Goal: Task Accomplishment & Management: Use online tool/utility

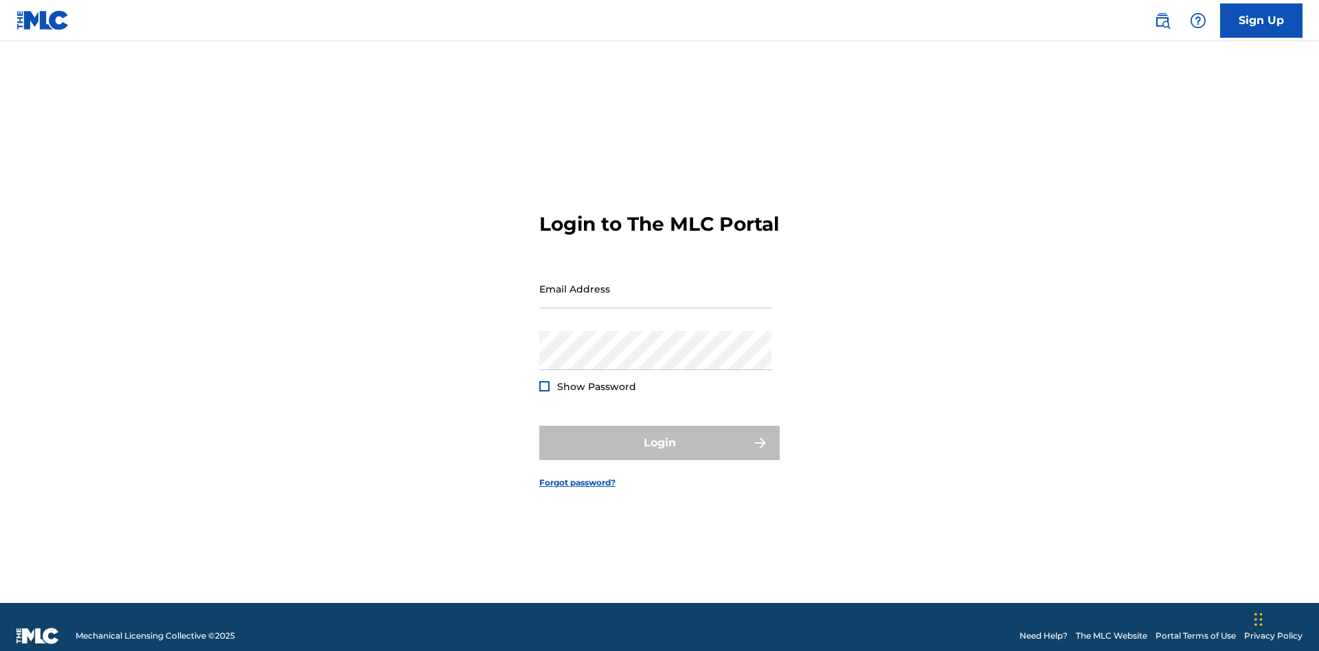
scroll to position [18, 0]
click at [655, 282] on input "Email Address" at bounding box center [655, 288] width 232 height 39
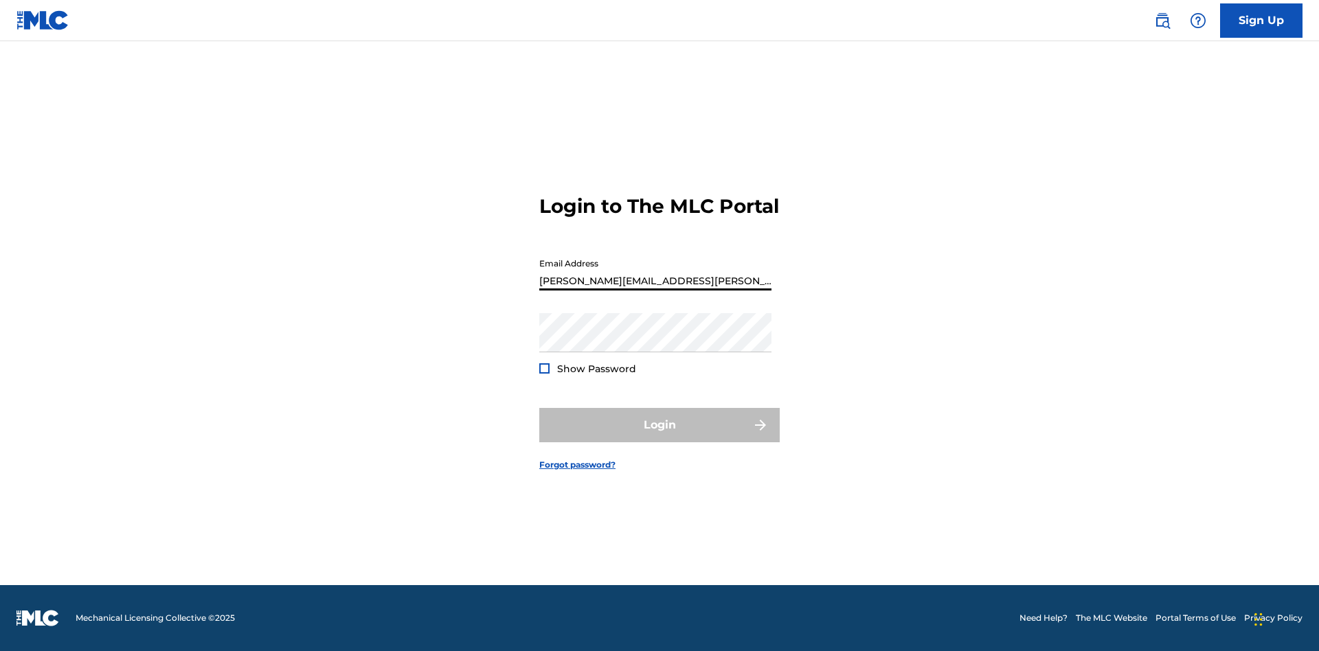
type input "Krystal.Ribble@themlc.com"
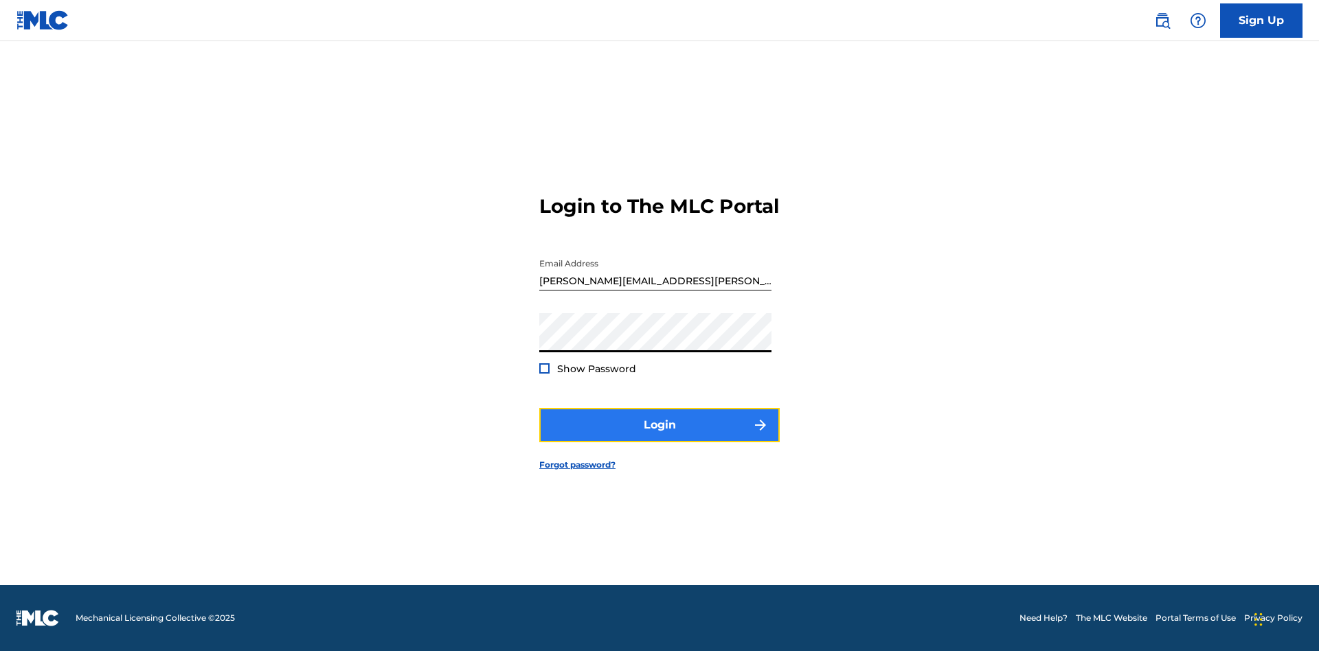
click at [659, 437] on button "Login" at bounding box center [659, 425] width 240 height 34
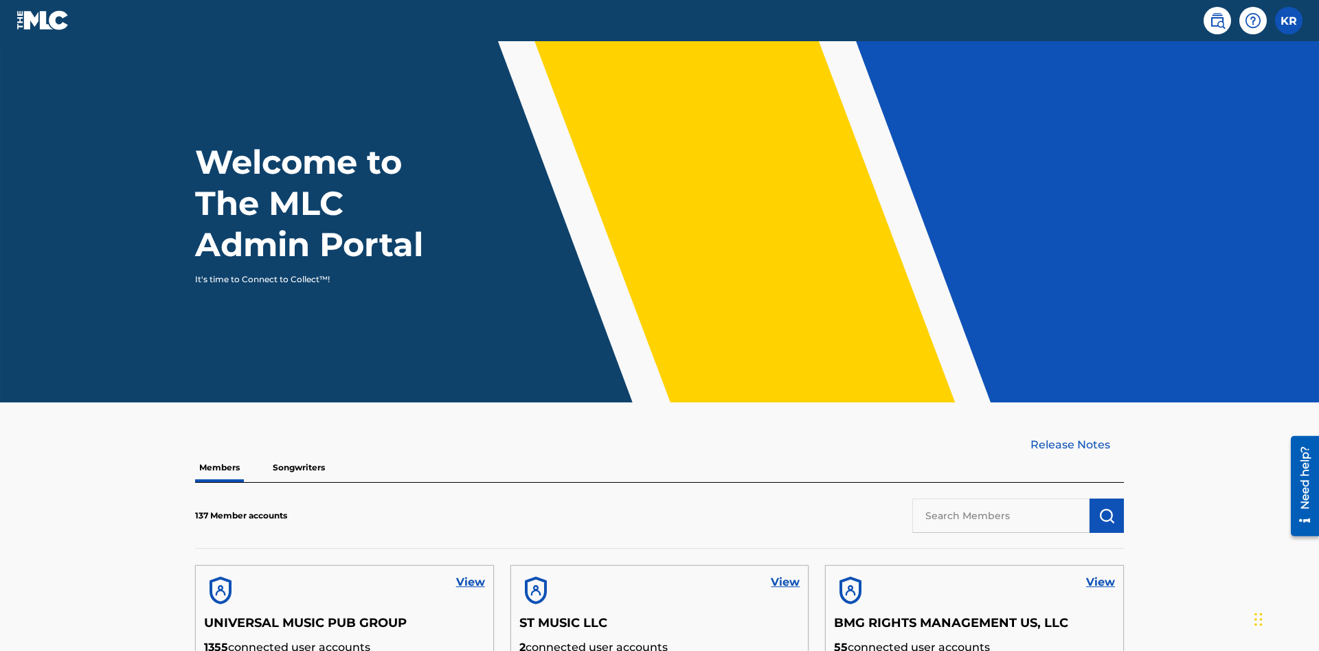
click at [1001, 499] on input "text" at bounding box center [1000, 516] width 177 height 34
click at [1107, 508] on img "submit" at bounding box center [1106, 516] width 16 height 16
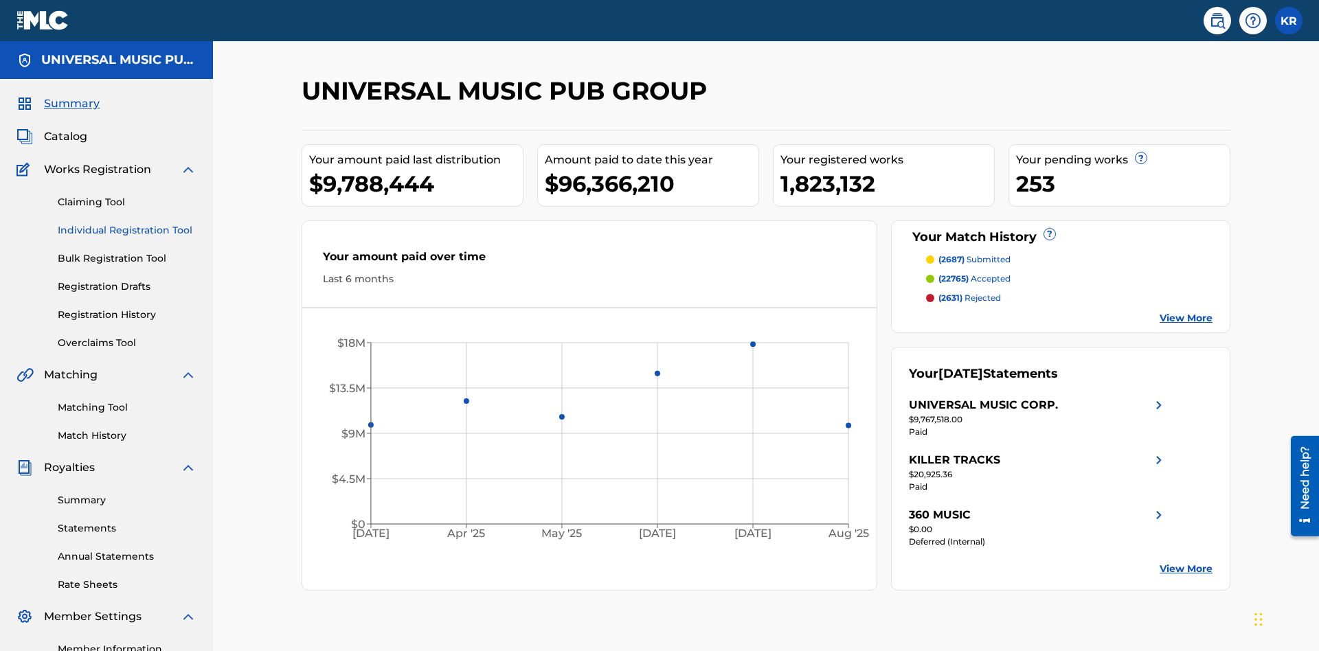
click at [127, 223] on link "Individual Registration Tool" at bounding box center [127, 230] width 139 height 14
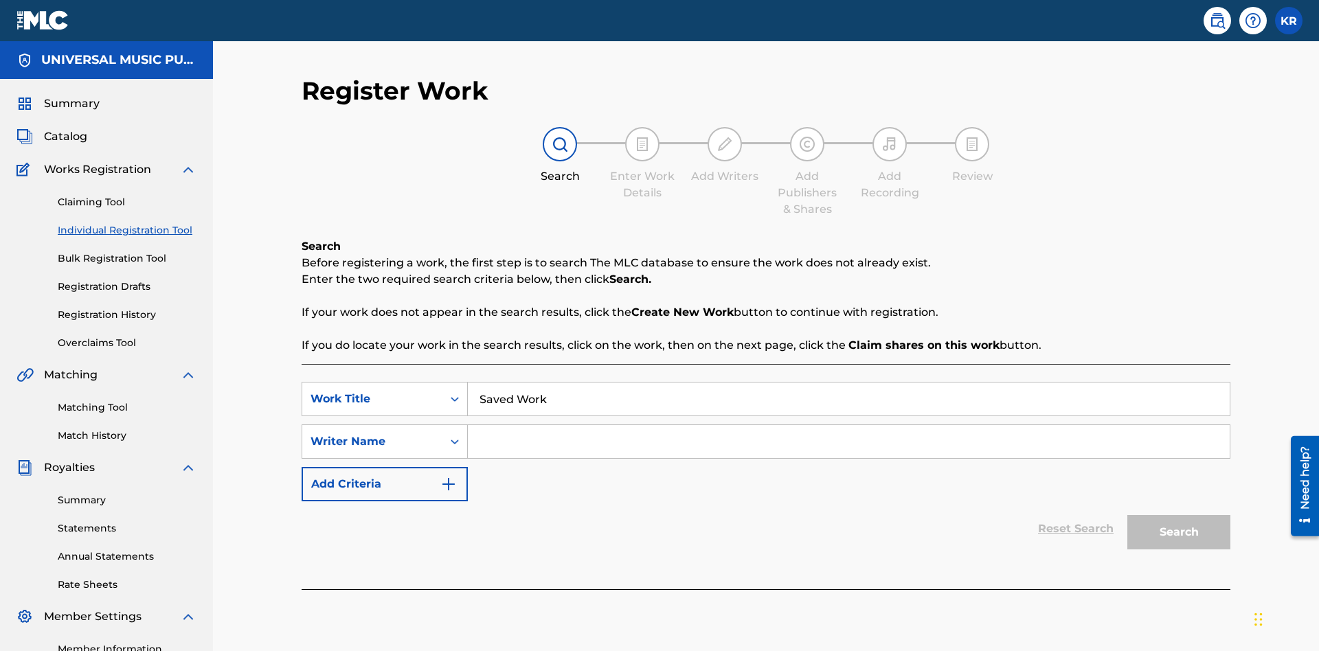
type input "Saved Work"
click at [848, 425] on input "Search Form" at bounding box center [849, 441] width 762 height 33
type input "Test Name"
